Goal: Transaction & Acquisition: Subscribe to service/newsletter

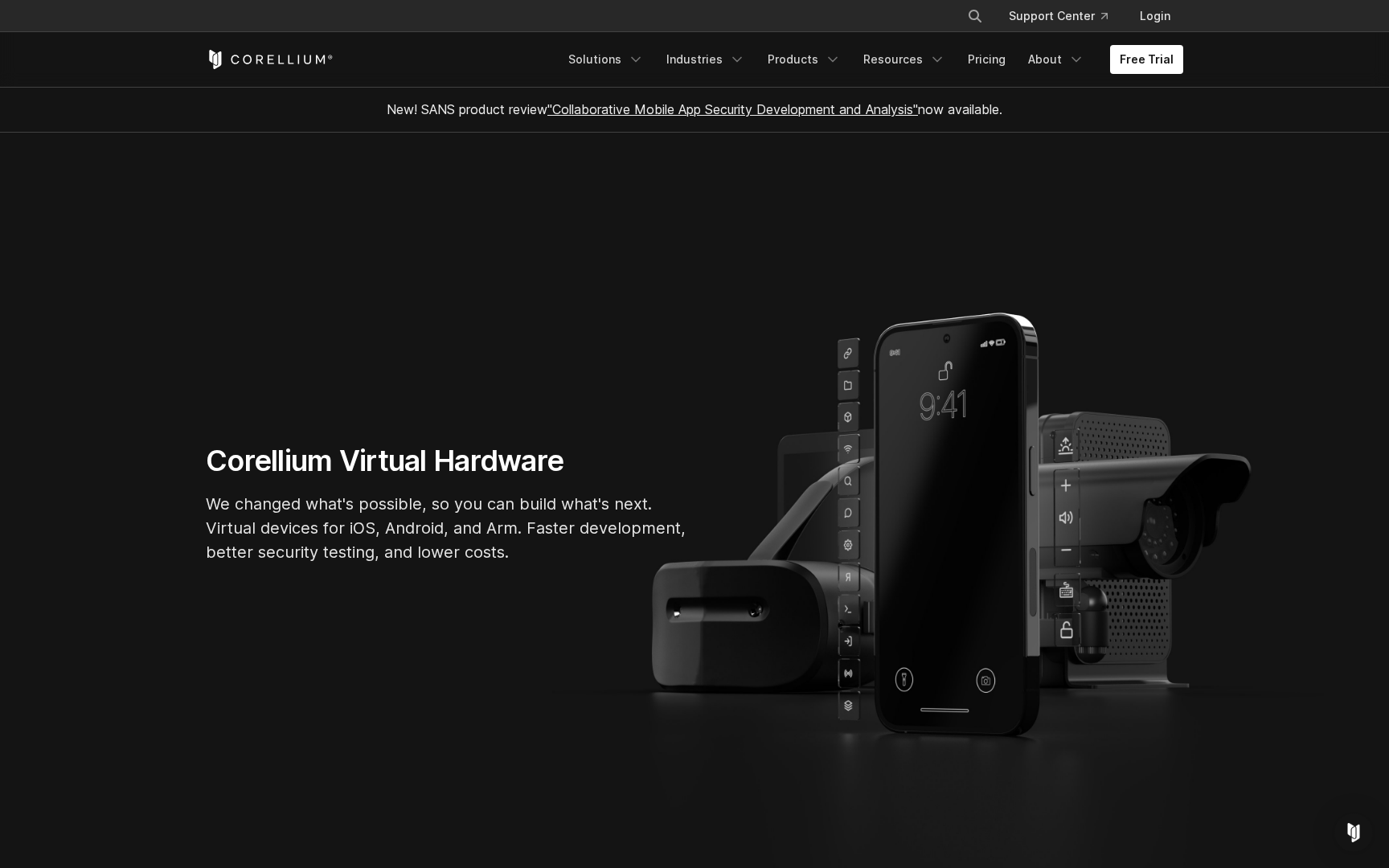
click at [353, 498] on p "We changed what's possible, so you can build what's next. Virtual devices for i…" at bounding box center [446, 528] width 482 height 73
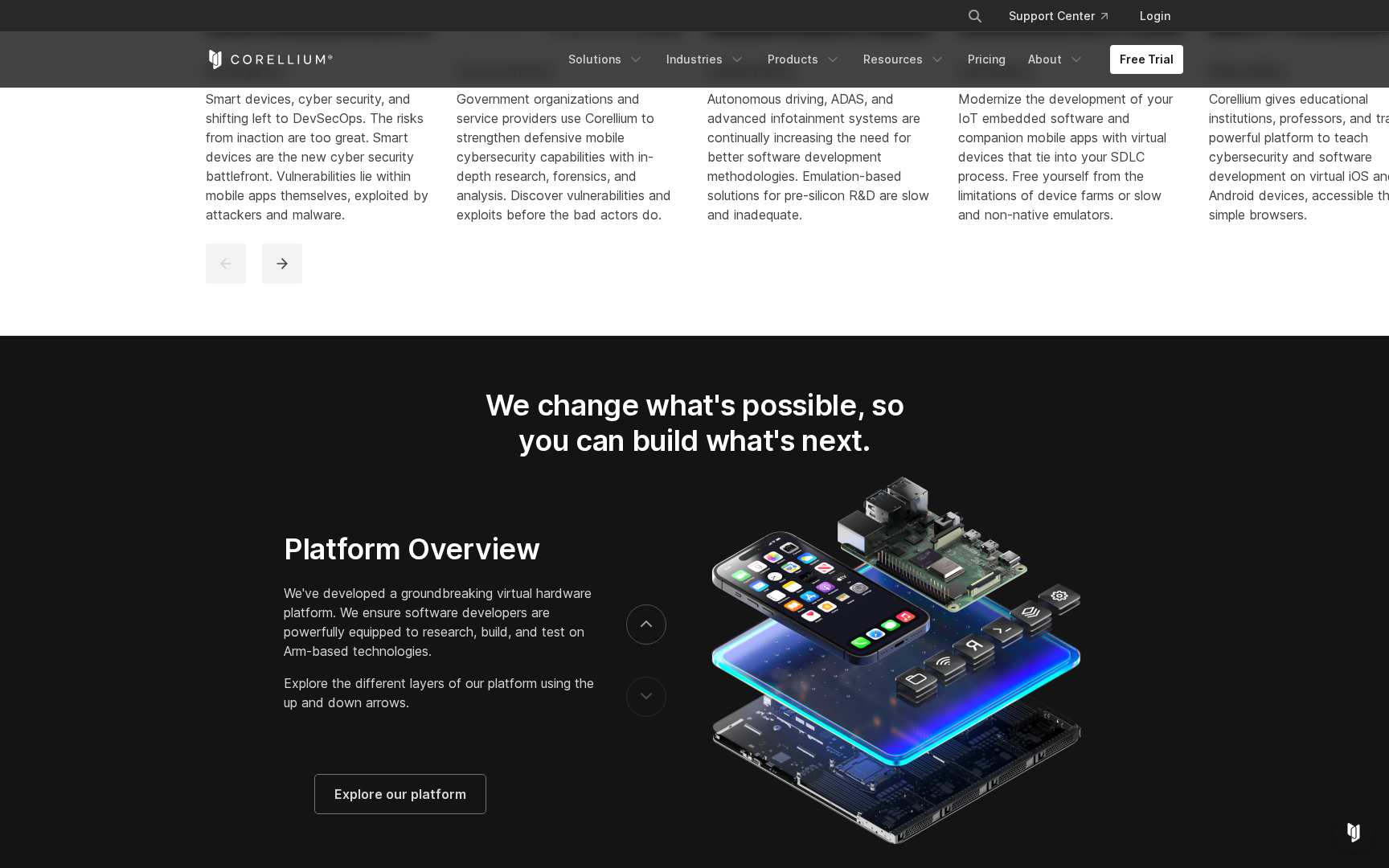
scroll to position [2440, 0]
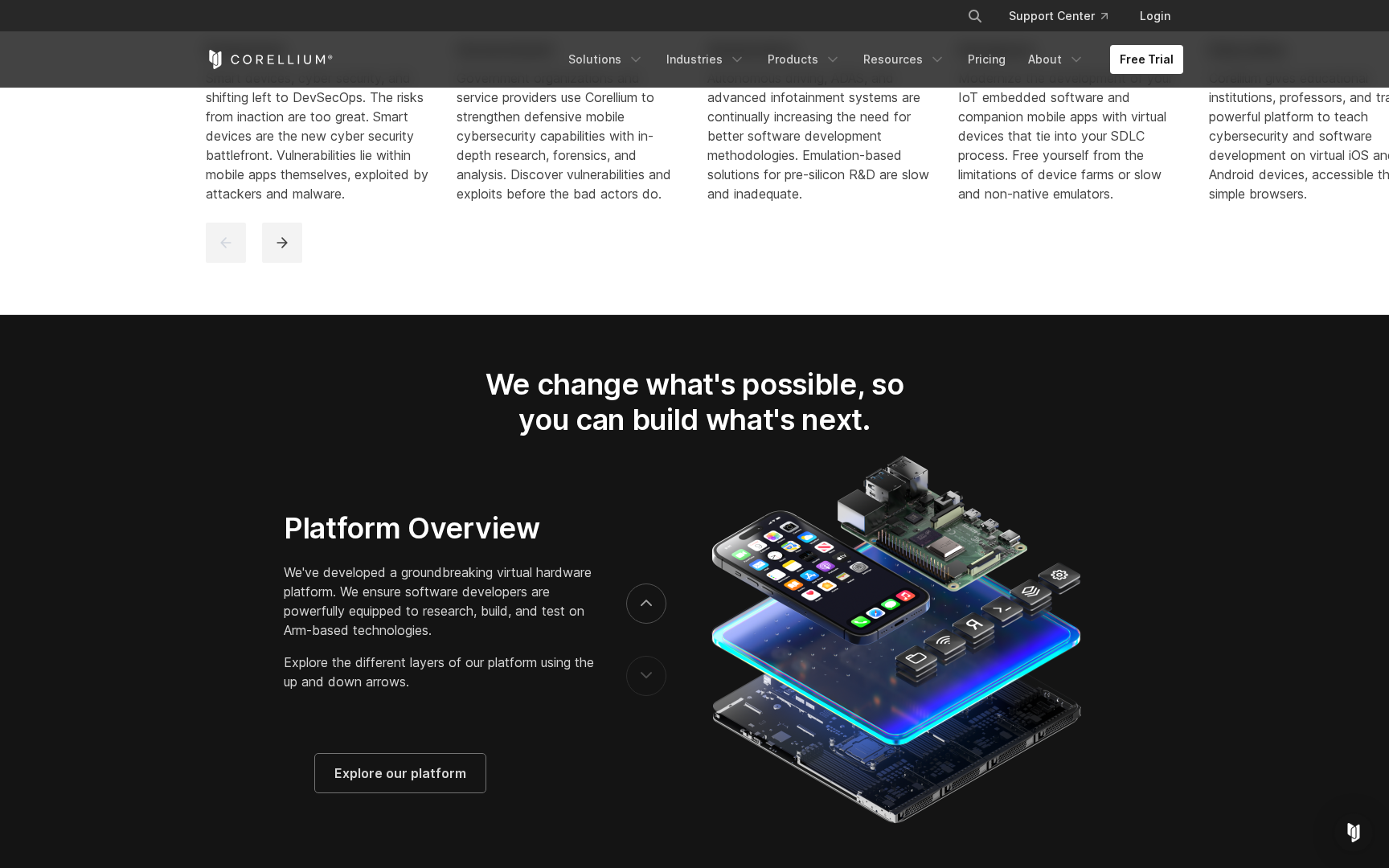
click at [282, 49] on div "Free Trial Solutions IoT" at bounding box center [694, 59] width 977 height 54
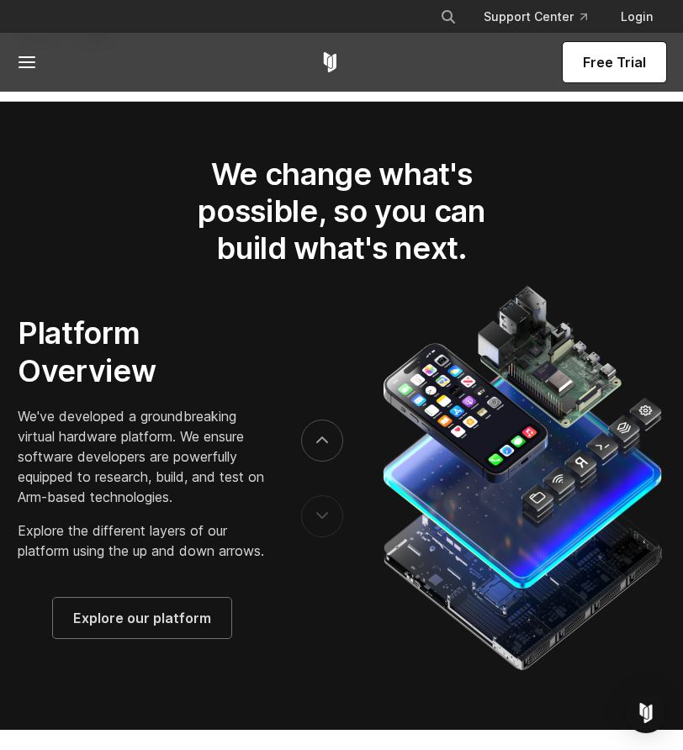
scroll to position [2981, 0]
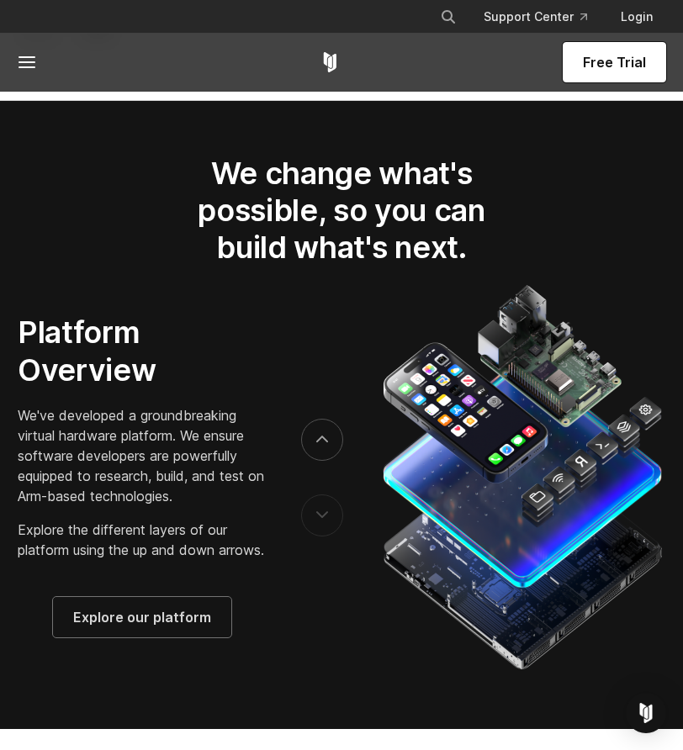
click at [632, 63] on span "Free Trial" at bounding box center [614, 62] width 63 height 20
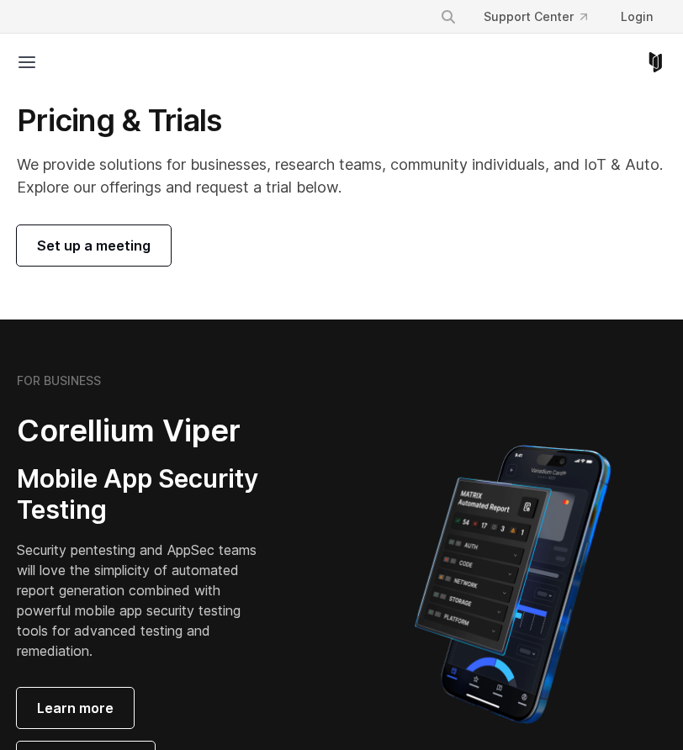
scroll to position [297, 0]
